Goal: Information Seeking & Learning: Learn about a topic

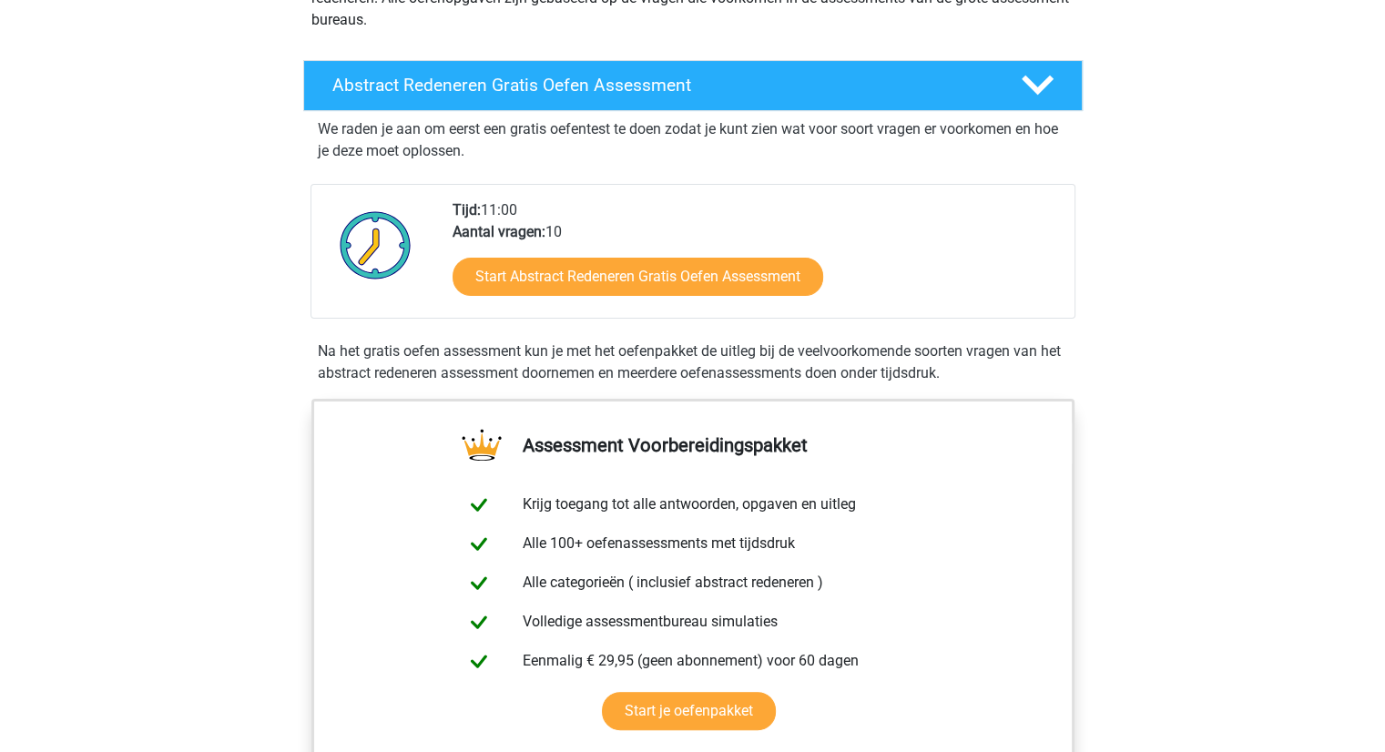
scroll to position [273, 0]
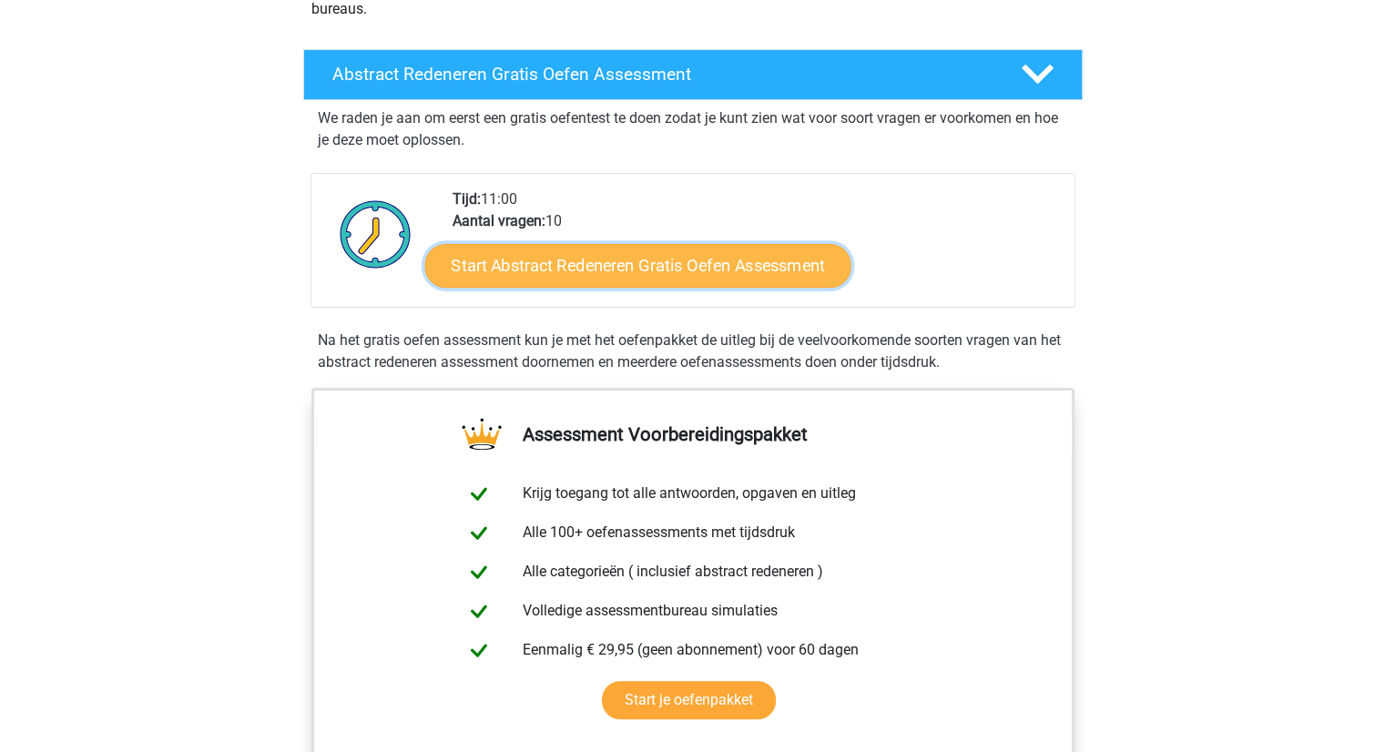
click at [572, 274] on link "Start Abstract Redeneren Gratis Oefen Assessment" at bounding box center [637, 265] width 426 height 44
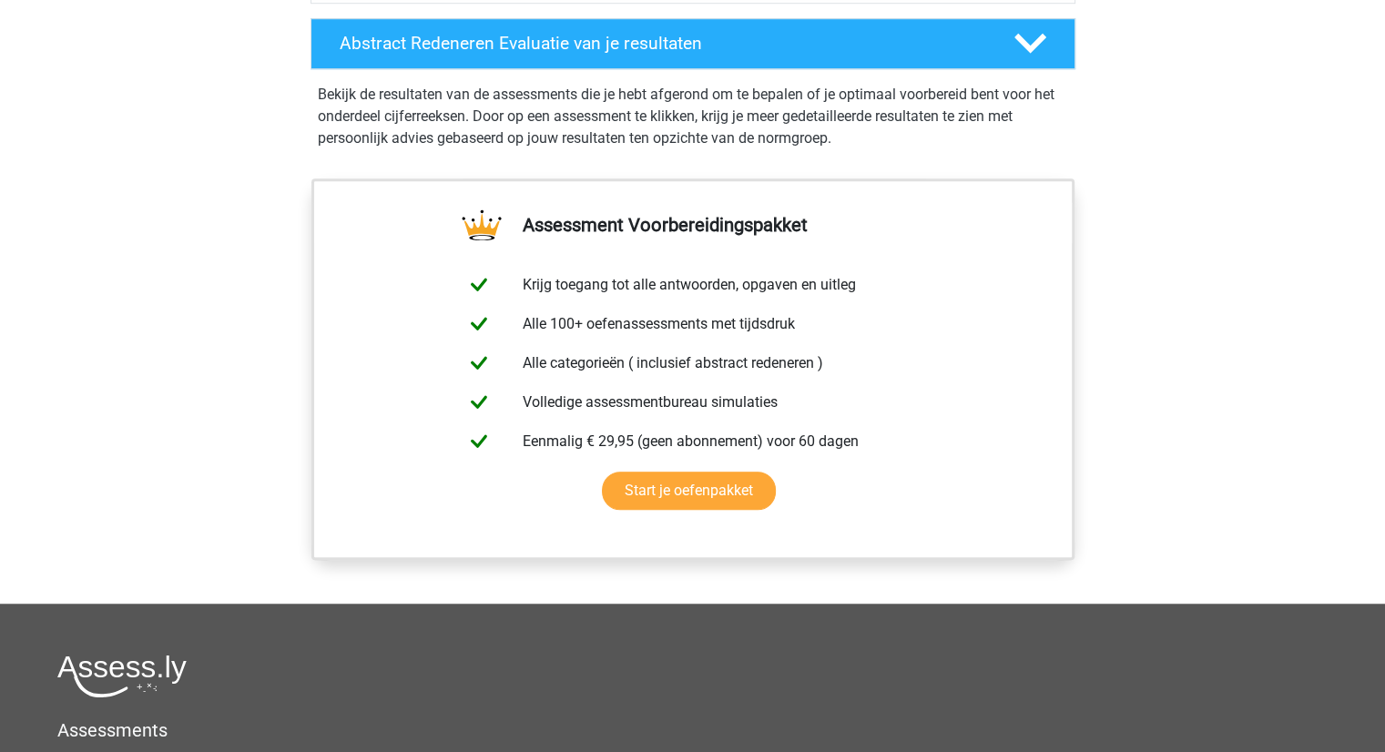
scroll to position [1274, 0]
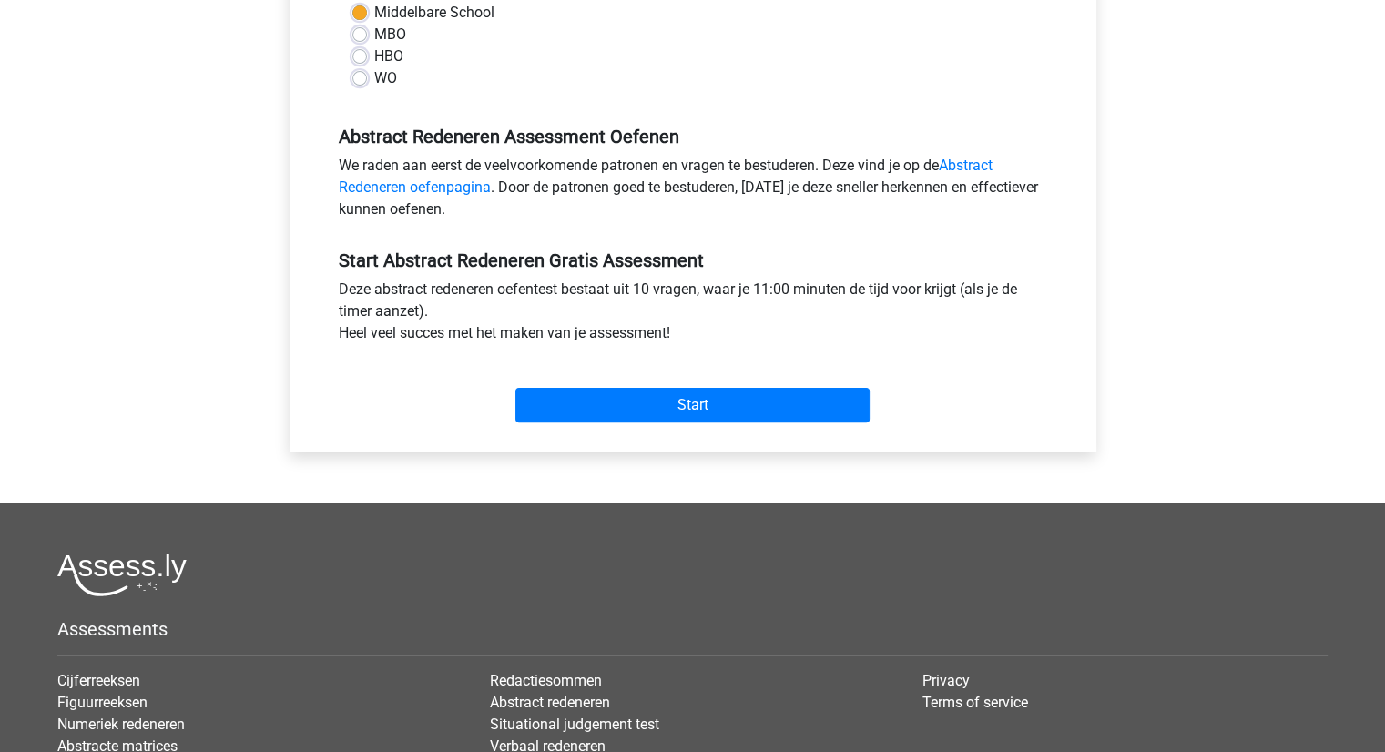
scroll to position [273, 0]
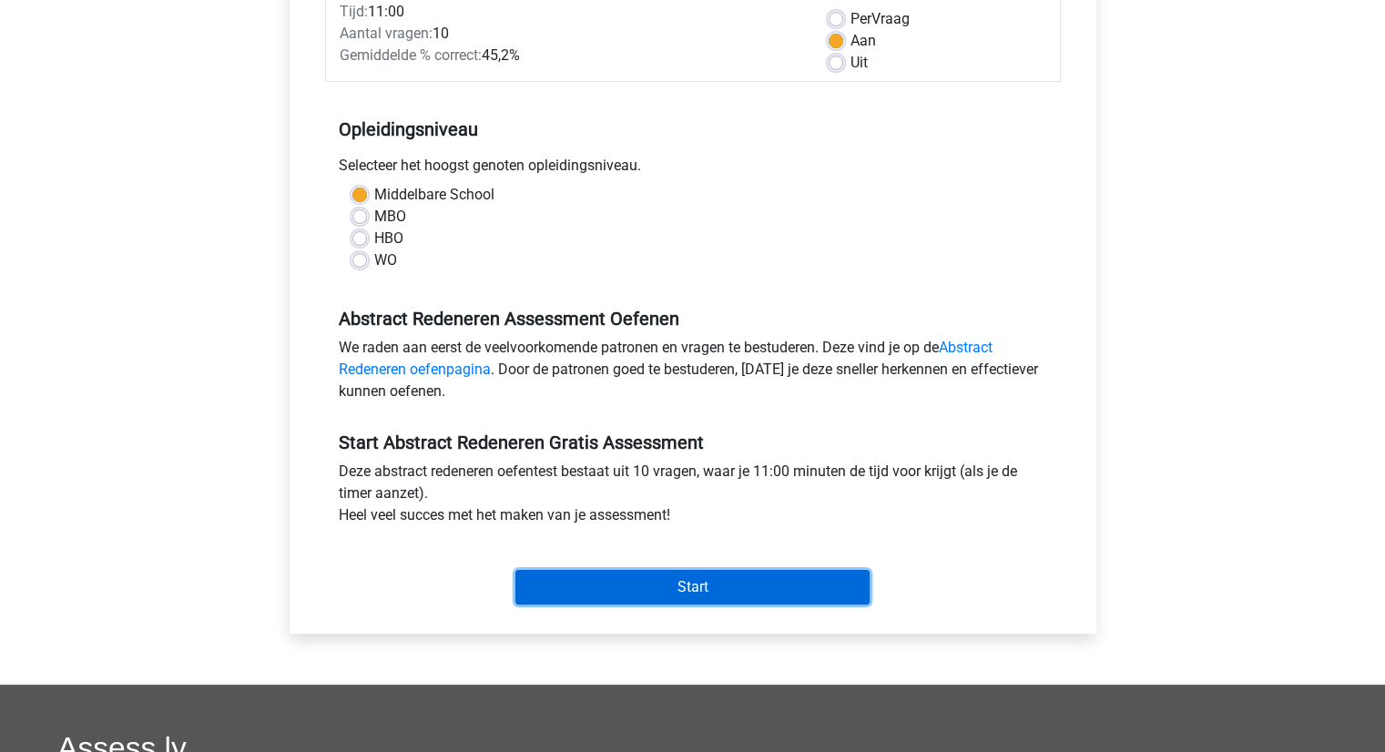
click at [681, 584] on input "Start" at bounding box center [692, 587] width 354 height 35
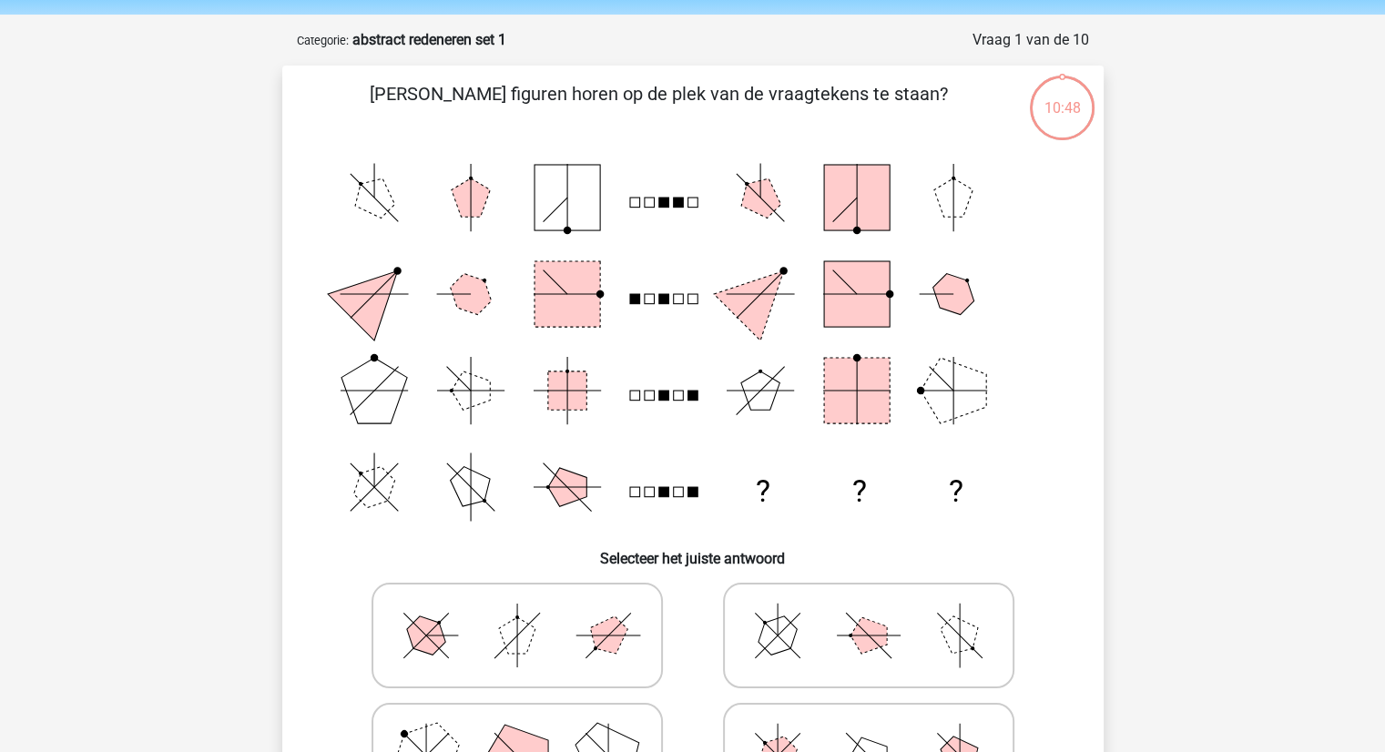
scroll to position [91, 0]
